Goal: Transaction & Acquisition: Purchase product/service

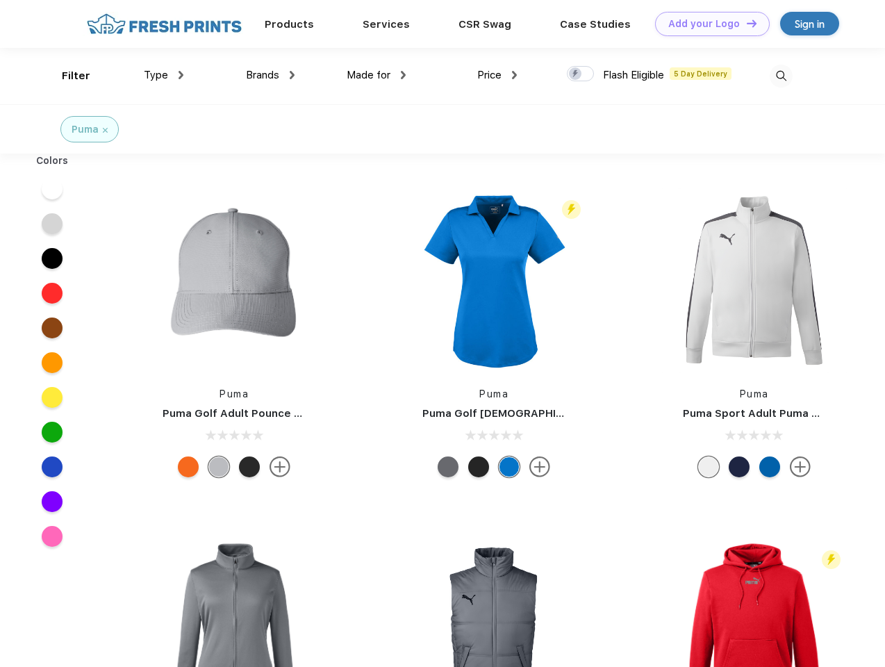
click at [707, 24] on link "Add your Logo Design Tool" at bounding box center [712, 24] width 115 height 24
click at [0, 0] on div "Design Tool" at bounding box center [0, 0] width 0 height 0
click at [745, 23] on link "Add your Logo Design Tool" at bounding box center [712, 24] width 115 height 24
click at [67, 76] on div "Filter" at bounding box center [76, 76] width 28 height 16
click at [164, 75] on span "Type" at bounding box center [156, 75] width 24 height 13
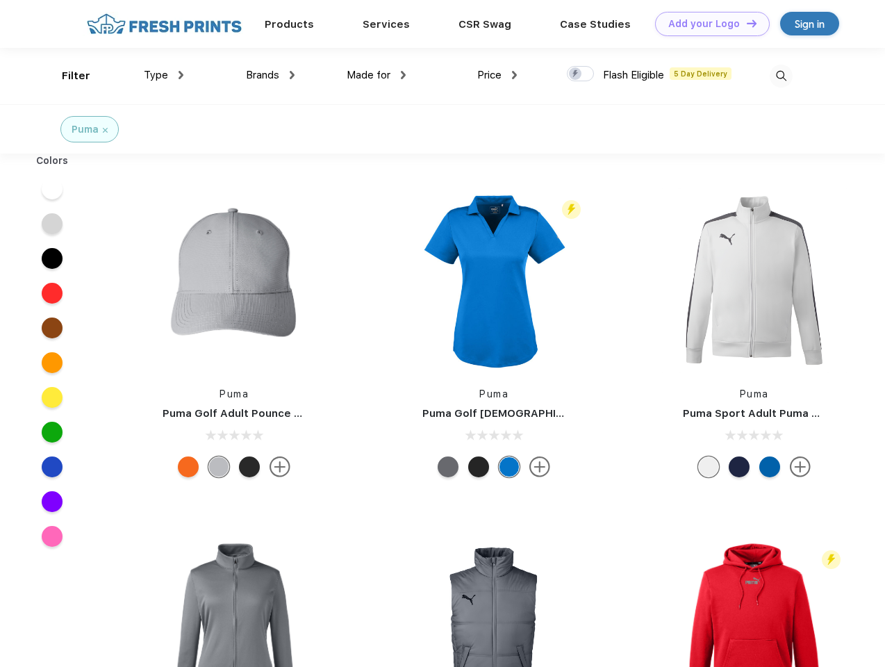
click at [270, 75] on span "Brands" at bounding box center [262, 75] width 33 height 13
click at [377, 75] on span "Made for" at bounding box center [369, 75] width 44 height 13
click at [497, 75] on span "Price" at bounding box center [489, 75] width 24 height 13
click at [581, 74] on div at bounding box center [580, 73] width 27 height 15
click at [576, 74] on input "checkbox" at bounding box center [571, 69] width 9 height 9
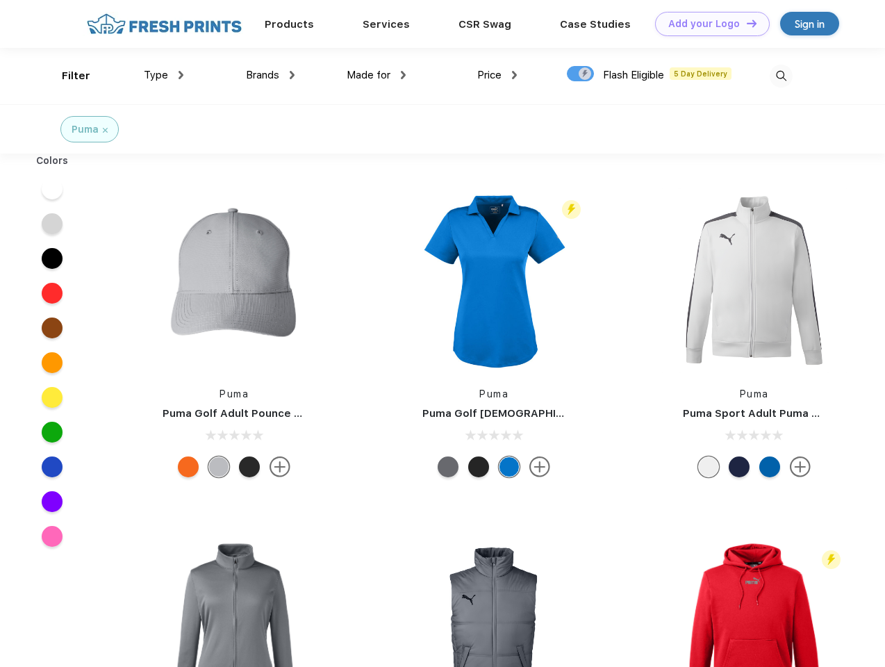
click at [781, 76] on img at bounding box center [781, 76] width 23 height 23
